Goal: Transaction & Acquisition: Purchase product/service

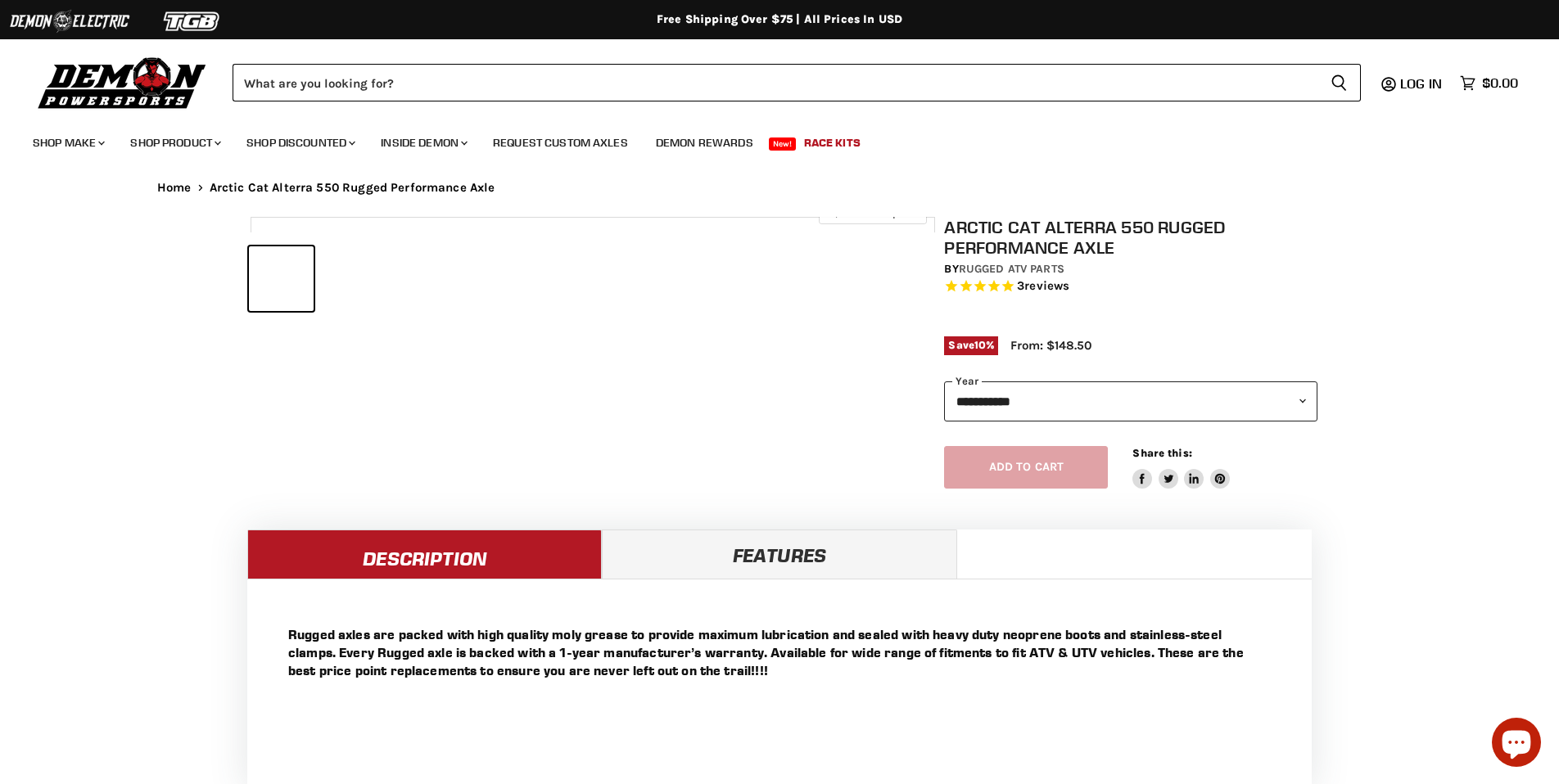
select select "******"
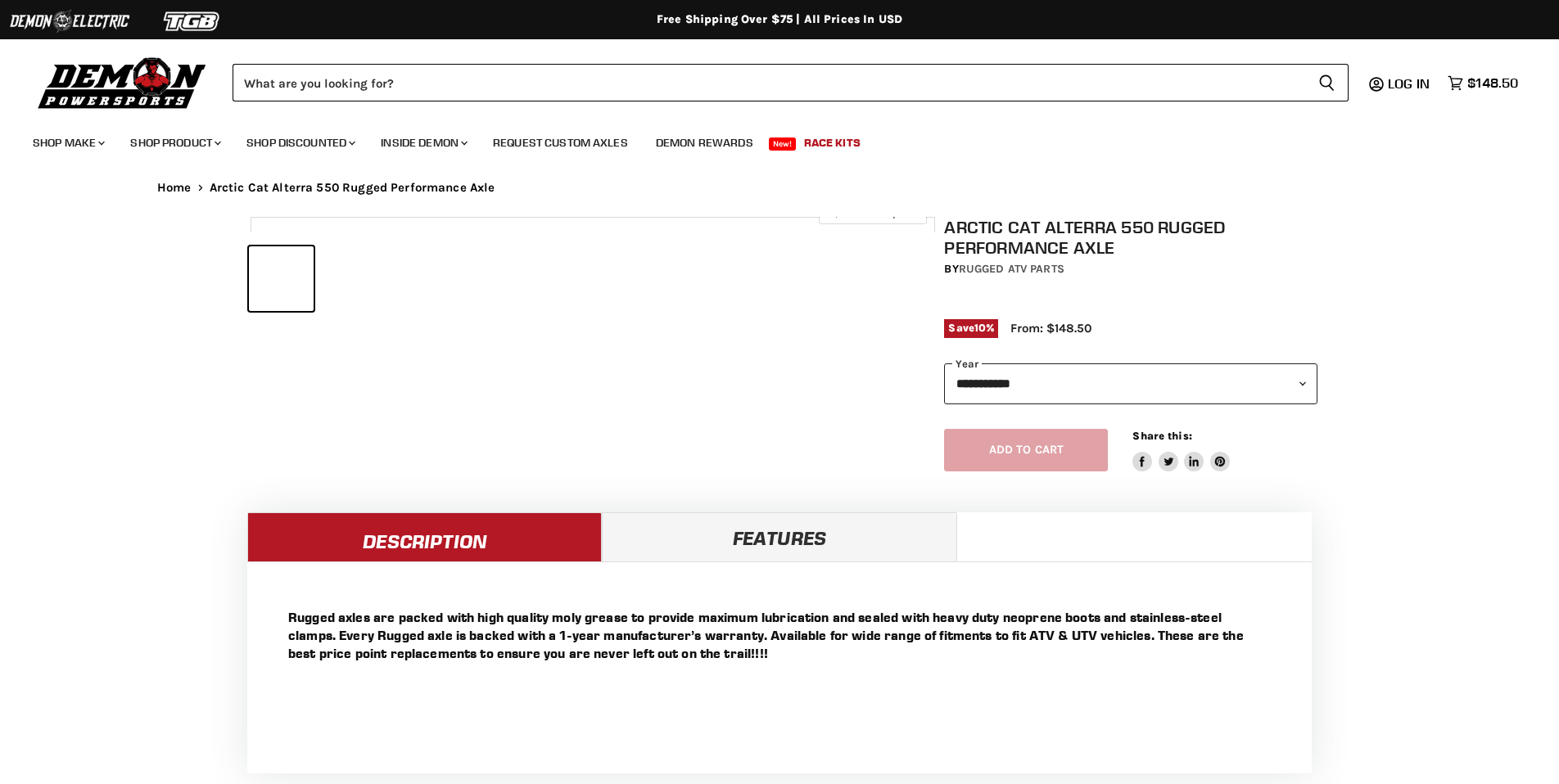
select select "******"
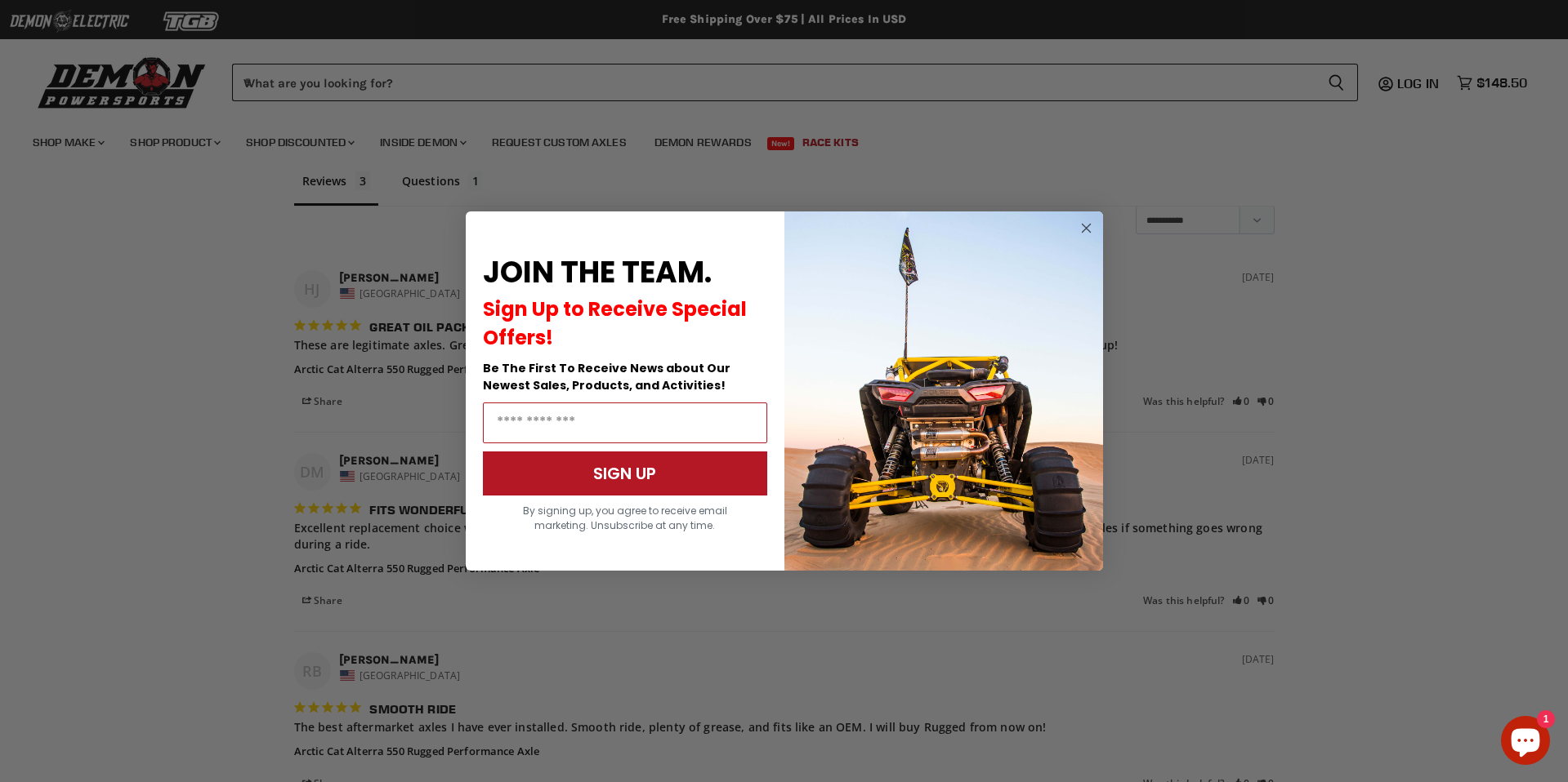
scroll to position [1299, 0]
